Goal: Entertainment & Leisure: Consume media (video, audio)

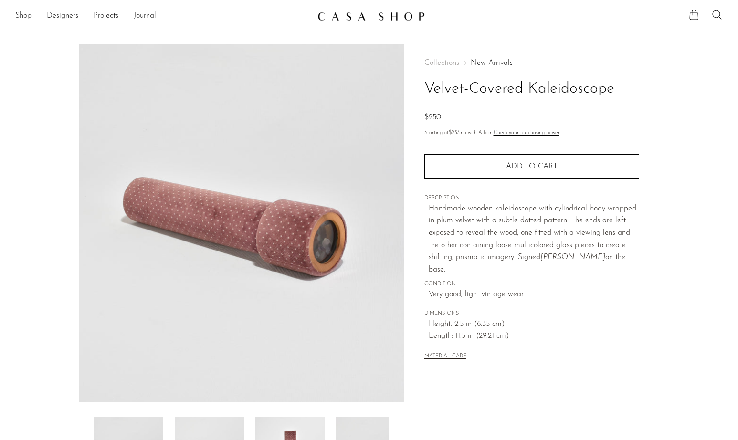
scroll to position [177, 0]
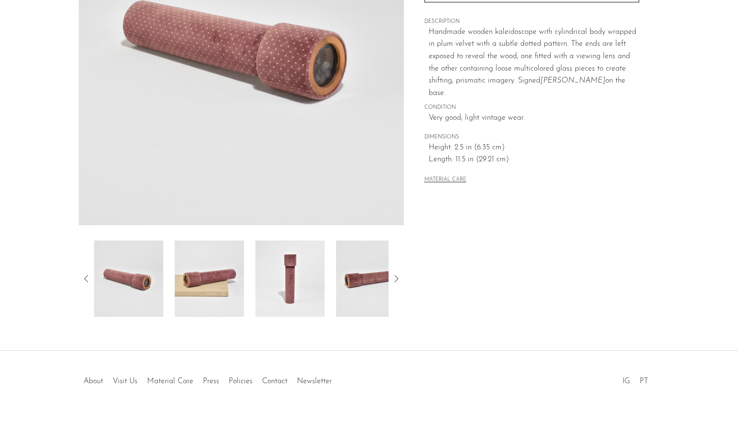
click at [398, 280] on icon at bounding box center [396, 278] width 11 height 11
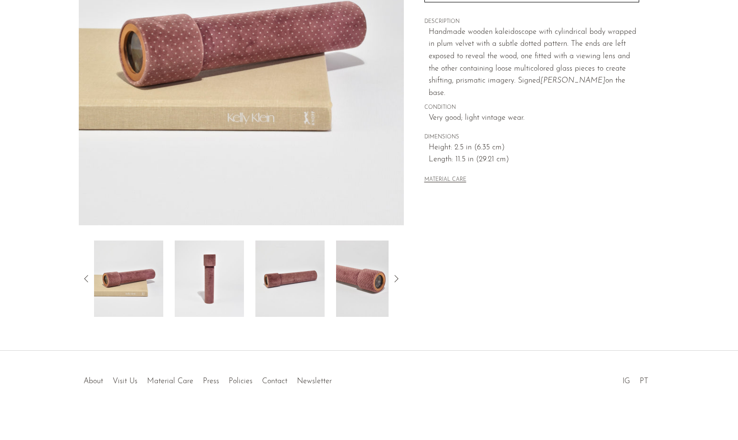
click at [398, 280] on icon at bounding box center [396, 278] width 11 height 11
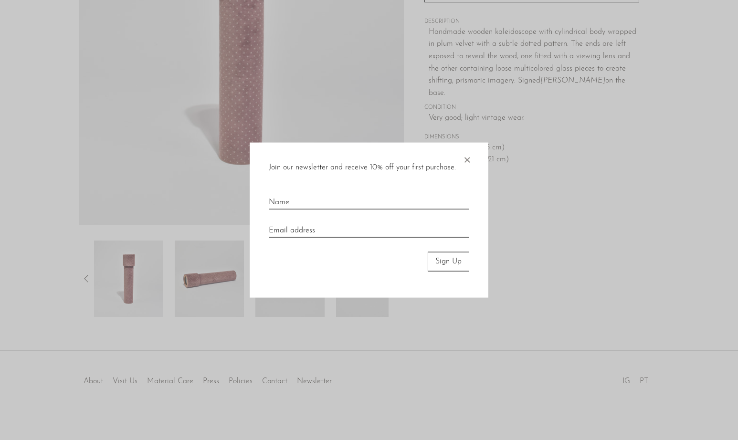
click at [472, 162] on div "Join our newsletter and receive 10% off your first purchase. × Sign Up" at bounding box center [369, 220] width 239 height 155
click at [469, 162] on span "×" at bounding box center [467, 158] width 10 height 31
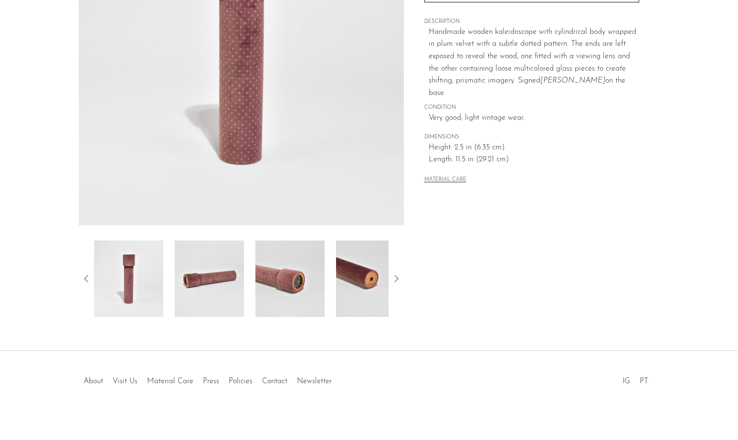
scroll to position [0, 0]
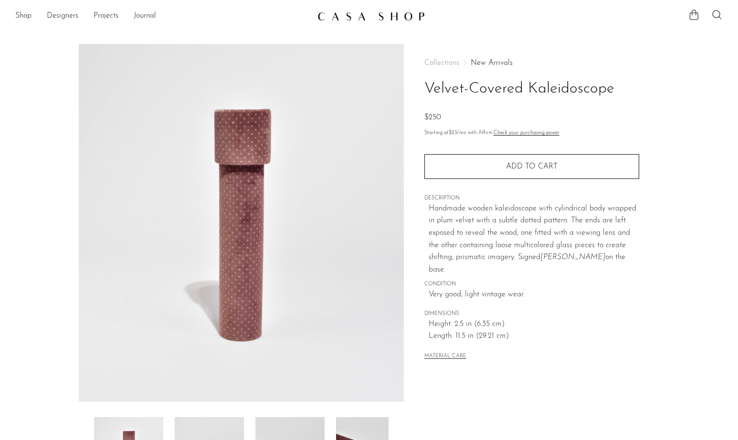
click at [129, 15] on ul "Shop Featured New Arrivals Bestsellers Coming Soon Jewelry Jewelry All Earrings…" at bounding box center [162, 16] width 295 height 16
click at [112, 14] on link "Projects" at bounding box center [106, 16] width 25 height 12
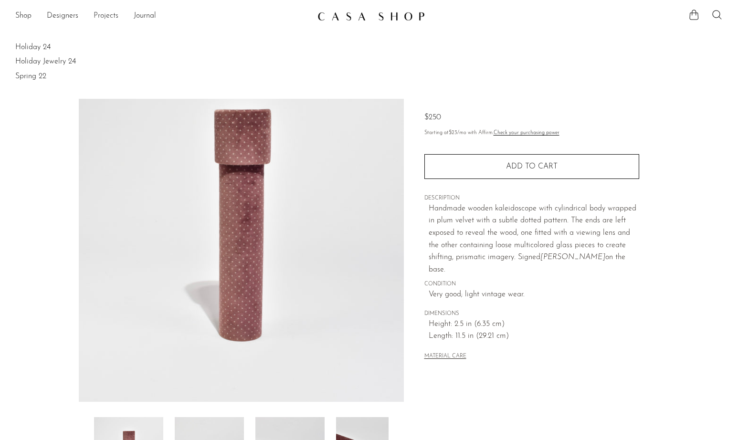
click at [112, 14] on link "Projects" at bounding box center [106, 16] width 25 height 12
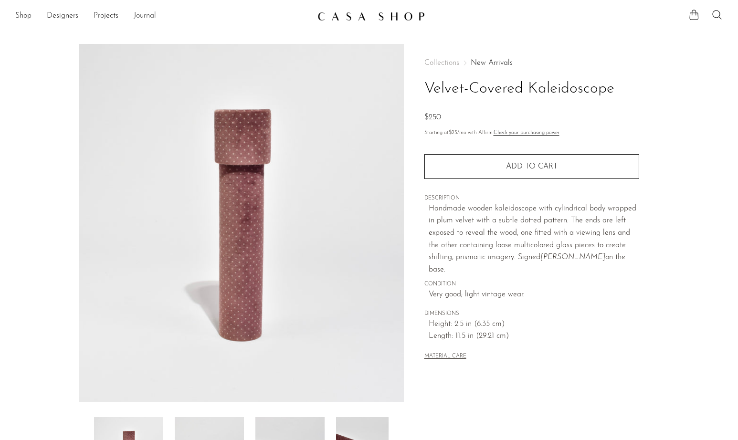
click at [141, 14] on link "Journal" at bounding box center [145, 16] width 22 height 12
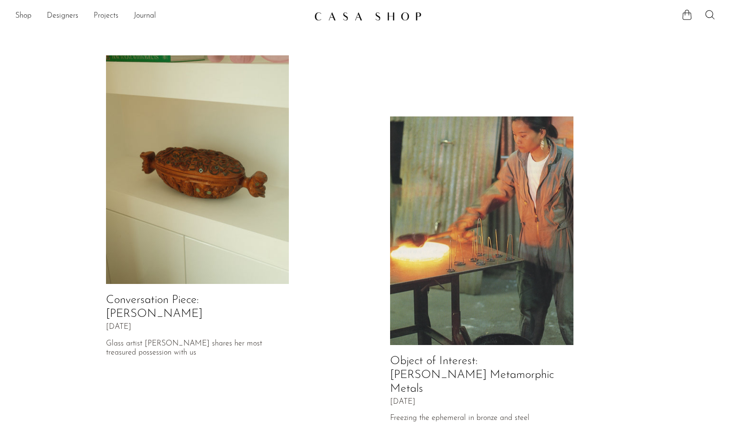
click at [116, 17] on link "Projects" at bounding box center [106, 16] width 25 height 12
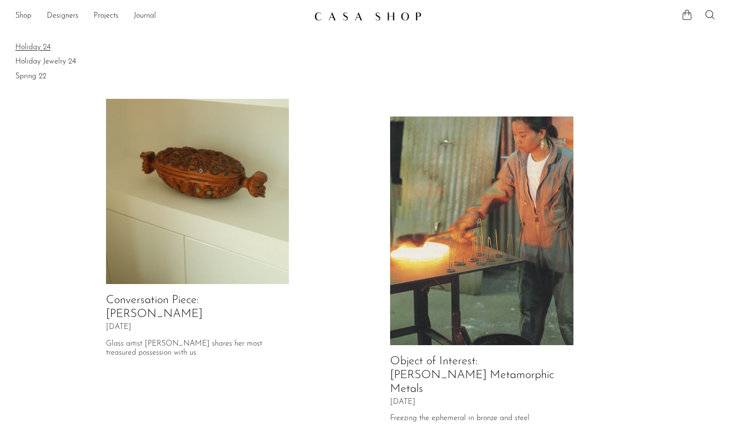
click at [37, 43] on link "Holiday 24" at bounding box center [365, 47] width 701 height 11
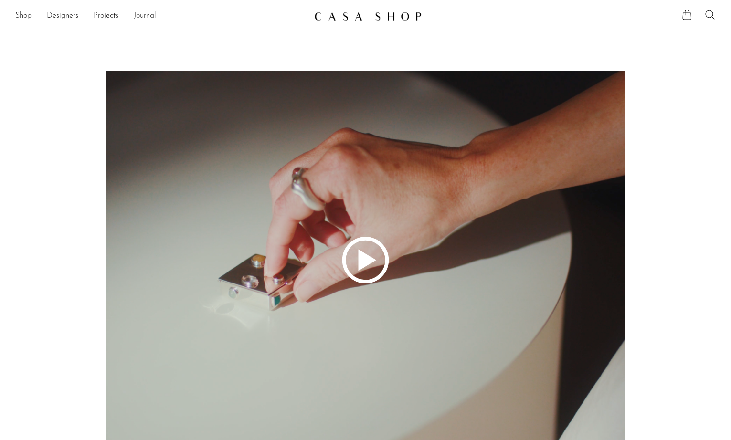
click at [318, 101] on icon at bounding box center [365, 260] width 701 height 379
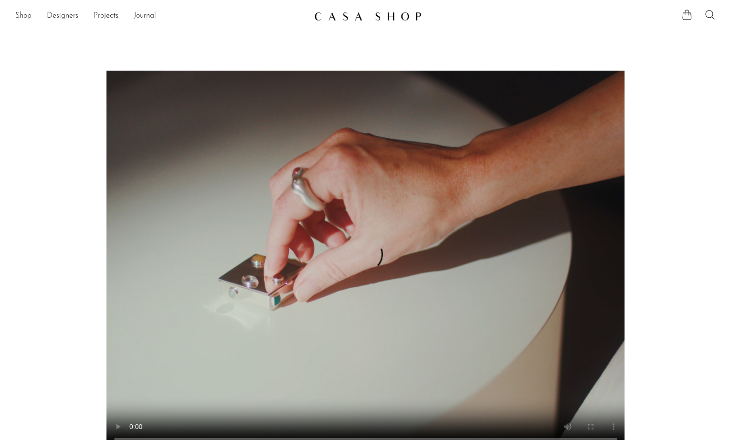
scroll to position [2, 0]
